Goal: Task Accomplishment & Management: Complete application form

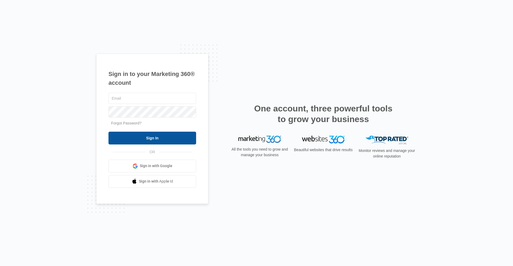
type input "ridgelease2@vintage-corp.com"
click at [177, 136] on input "Sign In" at bounding box center [152, 138] width 88 height 13
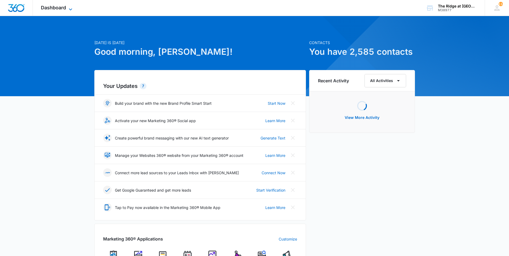
click at [59, 9] on span "Dashboard" at bounding box center [53, 8] width 25 height 6
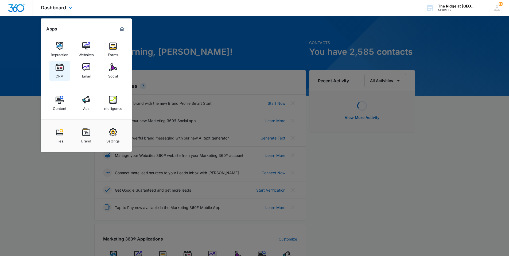
click at [65, 68] on link "CRM" at bounding box center [59, 71] width 20 height 20
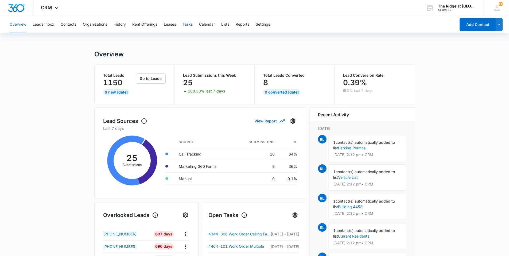
click at [187, 23] on button "Tasks" at bounding box center [187, 24] width 10 height 17
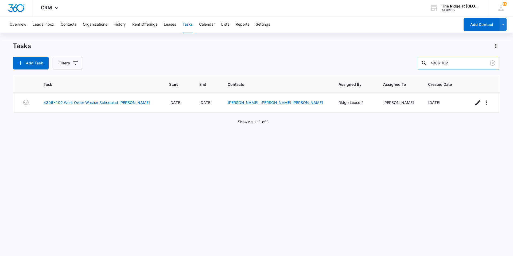
drag, startPoint x: 446, startPoint y: 64, endPoint x: 432, endPoint y: 63, distance: 13.7
click at [432, 63] on div "4306-102" at bounding box center [458, 63] width 83 height 13
click at [461, 58] on input "4306-102" at bounding box center [458, 63] width 83 height 13
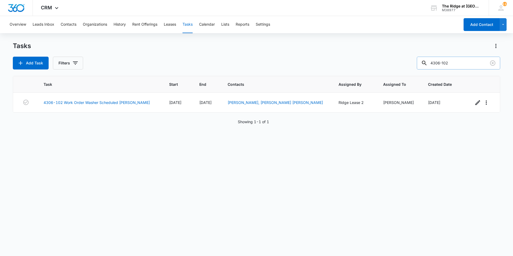
click at [461, 58] on input "4306-102" at bounding box center [458, 63] width 83 height 13
type input "4404-307"
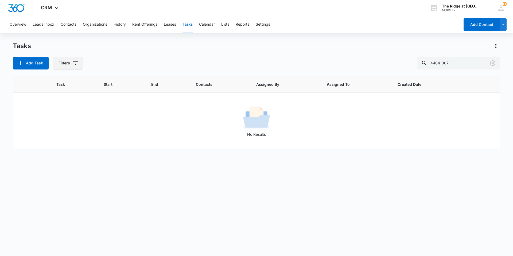
click at [78, 66] on button "Filters" at bounding box center [68, 63] width 30 height 13
click at [77, 127] on label "Complete" at bounding box center [89, 127] width 61 height 6
click at [60, 127] on input "Complete" at bounding box center [59, 127] width 0 height 0
radio input "false"
radio input "true"
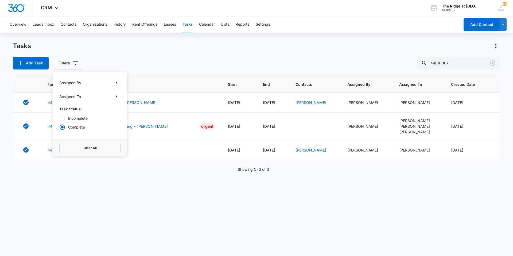
click at [89, 54] on div "Tasks Add Task Filters Assigned By Assigned To Task Status: Incomplete Complete…" at bounding box center [256, 56] width 487 height 28
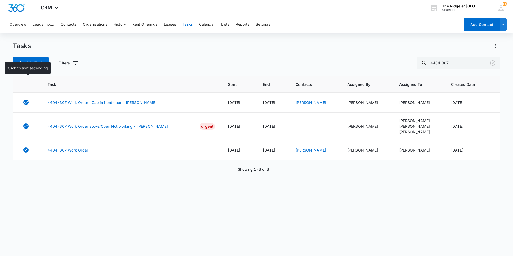
click at [33, 56] on div "Tasks Add Task Filters 4404-307" at bounding box center [256, 56] width 487 height 28
click at [33, 62] on button "Add Task" at bounding box center [31, 63] width 36 height 13
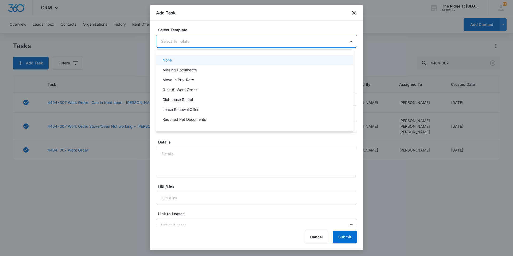
click at [204, 44] on body "CRM Apps Reputation Websites Forms CRM Email Social Content Ads Intelligence Fi…" at bounding box center [256, 128] width 513 height 256
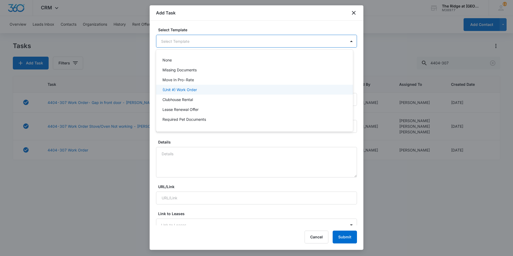
click at [189, 91] on p "(Unit #) Work Order" at bounding box center [179, 90] width 34 height 6
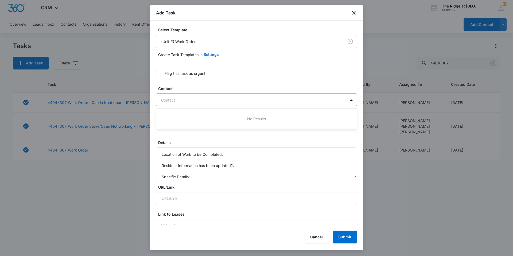
click at [187, 99] on div at bounding box center [253, 100] width 184 height 7
type input "nora"
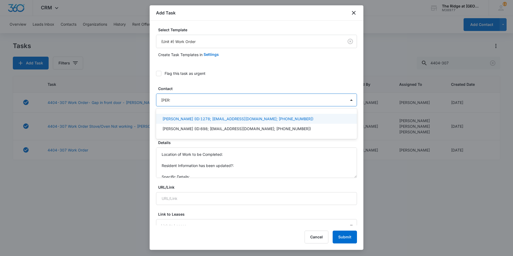
click at [175, 117] on p "Nora Hall (ID:1278; norahall9997@gmail.com; (401) 714-3895)" at bounding box center [237, 119] width 151 height 6
click at [178, 88] on label "Contact" at bounding box center [258, 89] width 201 height 6
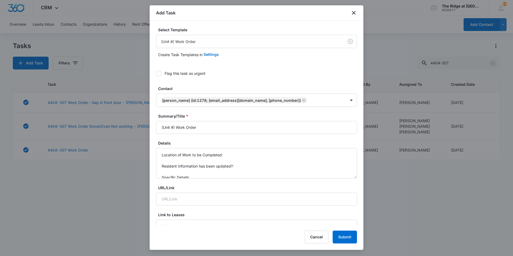
scroll to position [53, 0]
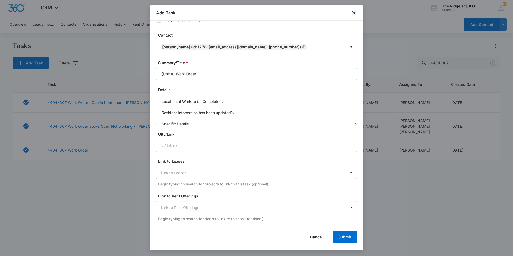
drag, startPoint x: 176, startPoint y: 77, endPoint x: 160, endPoint y: 73, distance: 17.4
click at [160, 73] on input "(Unit #) Work Order" at bounding box center [256, 74] width 201 height 13
click at [234, 74] on input "4404-307 Work Order" at bounding box center [256, 74] width 201 height 13
type input "4404-307 Work Order Range"
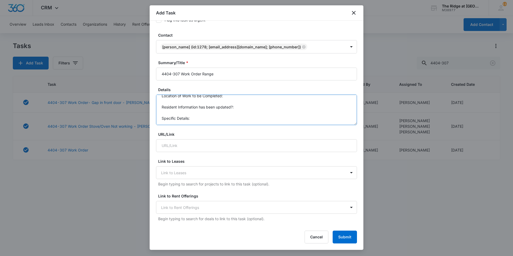
drag, startPoint x: 160, startPoint y: 99, endPoint x: 215, endPoint y: 127, distance: 61.7
click at [215, 127] on form "Select Template (Unit #) Work Order Create Task Templates in Settings Flag this…" at bounding box center [256, 217] width 201 height 487
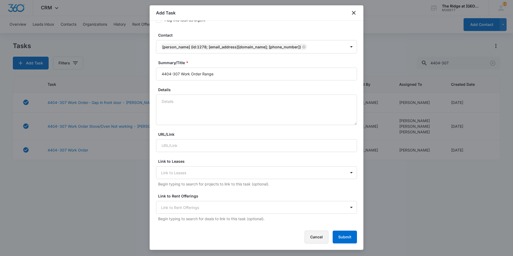
click at [309, 239] on button "Cancel" at bounding box center [316, 236] width 24 height 13
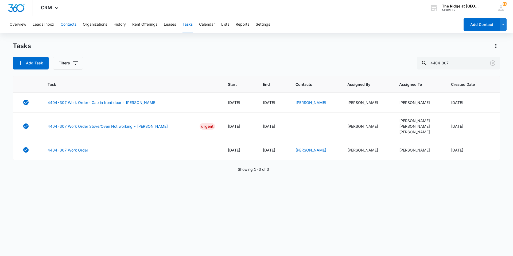
click at [69, 25] on button "Contacts" at bounding box center [69, 24] width 16 height 17
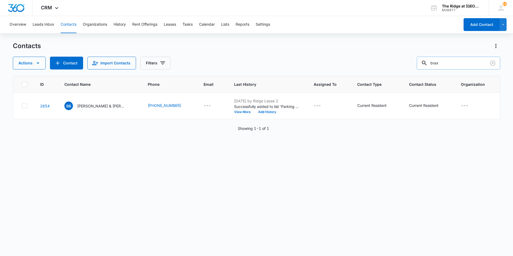
drag, startPoint x: 447, startPoint y: 64, endPoint x: 434, endPoint y: 65, distance: 13.7
click at [434, 65] on input "brax" at bounding box center [458, 63] width 83 height 13
type input "nora"
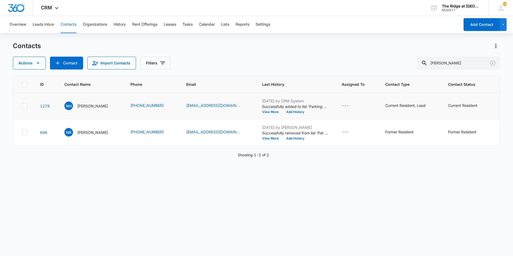
click at [84, 101] on td "NH Nora Hall" at bounding box center [91, 106] width 66 height 26
